Goal: Task Accomplishment & Management: Use online tool/utility

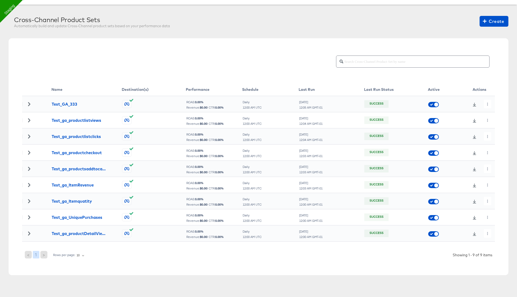
scroll to position [25, 0]
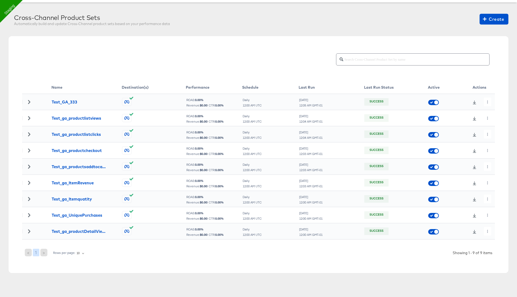
click at [494, 99] on div at bounding box center [479, 102] width 30 height 9
click at [488, 100] on icon "button" at bounding box center [487, 101] width 3 height 3
click at [492, 109] on li "Edit" at bounding box center [497, 112] width 29 height 9
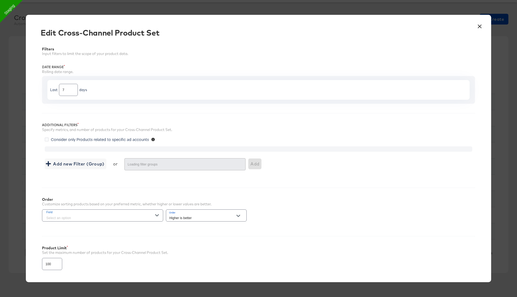
type input "500"
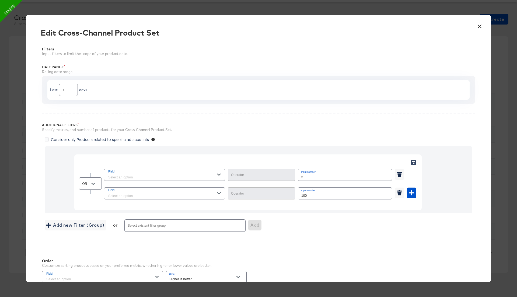
type input "Greater Than"
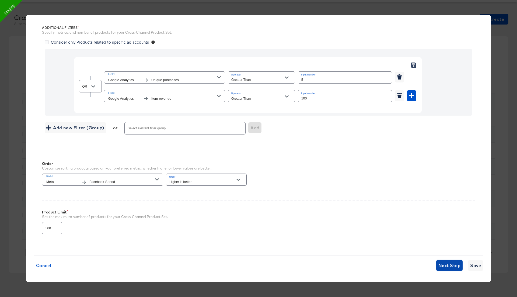
click at [445, 265] on span "Next Step" at bounding box center [450, 266] width 22 height 8
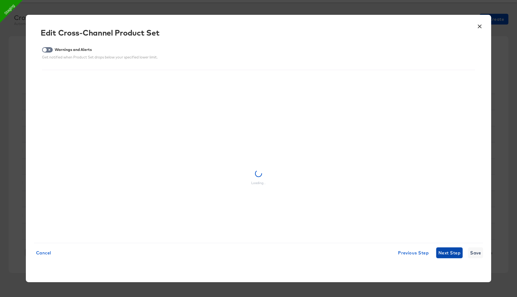
scroll to position [0, 0]
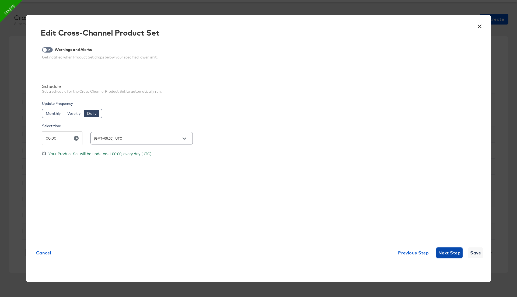
click at [447, 253] on span "Next Step" at bounding box center [450, 253] width 22 height 8
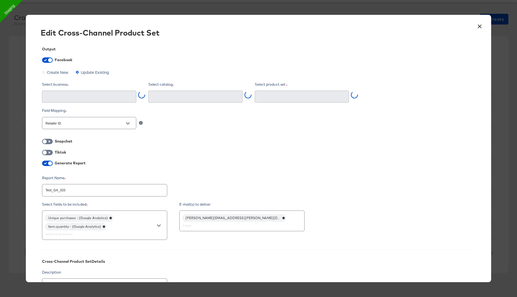
type textarea "x"
type input "Ghost Business StitcherAds (257579378080319)"
type input "Test_GA_333 (1500561037778849)"
drag, startPoint x: 60, startPoint y: 190, endPoint x: 75, endPoint y: 190, distance: 15.4
click at [75, 190] on input "Test_GA_333" at bounding box center [104, 188] width 125 height 12
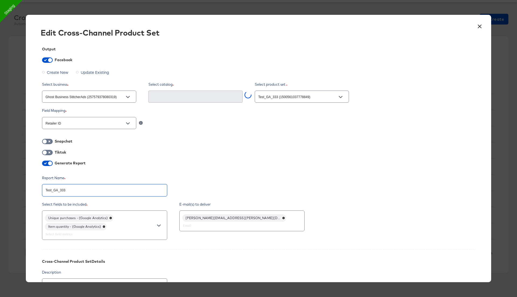
type input "Test_GA_c"
type textarea "x"
type input "Test_GA_co"
type textarea "x"
type input "Test_GA_com"
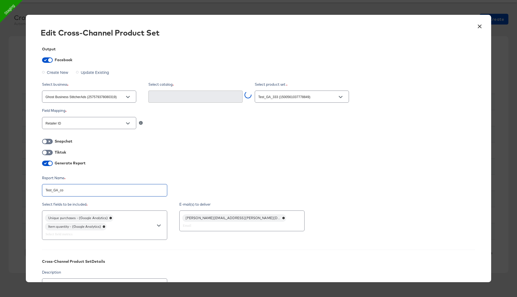
type textarea "x"
type input "Test_GA_comb"
type textarea "x"
type input "Test_GA_combi"
type textarea "x"
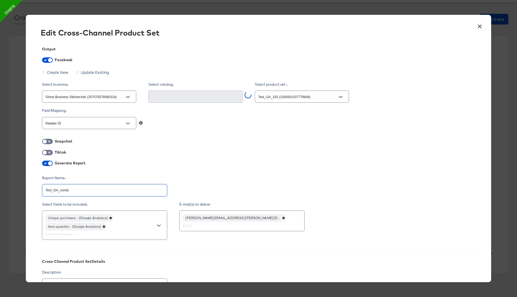
scroll to position [99, 0]
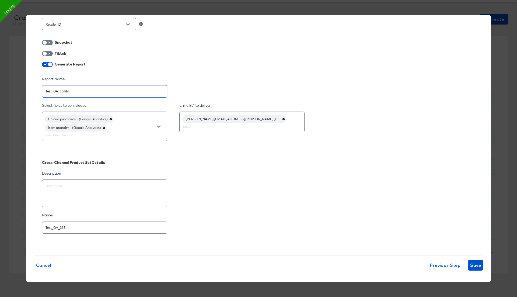
type input "Test_GA_combi"
click at [81, 224] on input "Test_GA_333" at bounding box center [104, 226] width 125 height 12
paste input "combi"
type textarea "x"
type input "Test_GA_combi"
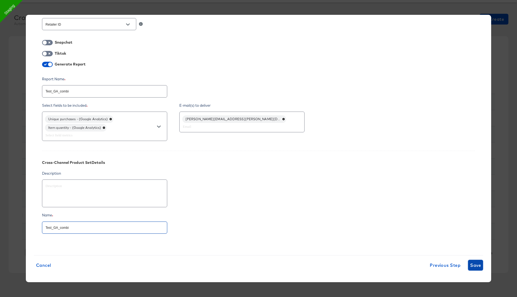
click at [475, 265] on span "Save" at bounding box center [475, 265] width 11 height 8
type textarea "x"
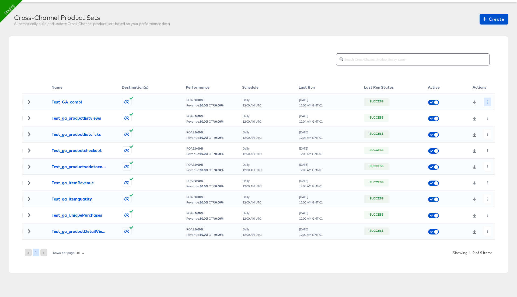
click at [485, 102] on button "button" at bounding box center [487, 102] width 7 height 9
click at [495, 128] on li "Run Now" at bounding box center [497, 130] width 29 height 9
click at [472, 103] on link at bounding box center [475, 102] width 8 height 4
click at [488, 100] on icon "button" at bounding box center [487, 101] width 3 height 3
click at [493, 112] on li "Edit" at bounding box center [497, 112] width 29 height 9
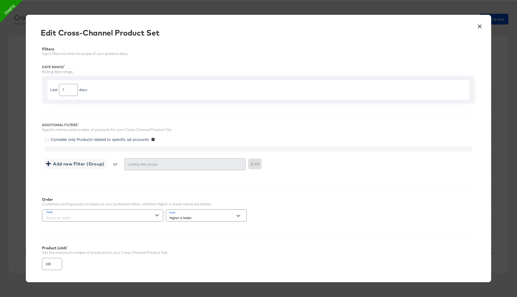
type input "500"
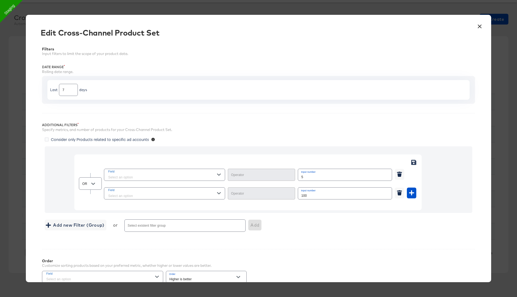
type input "Greater Than"
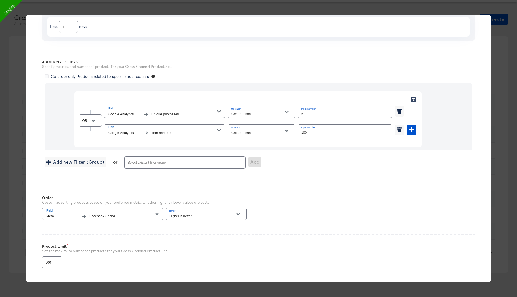
scroll to position [97, 0]
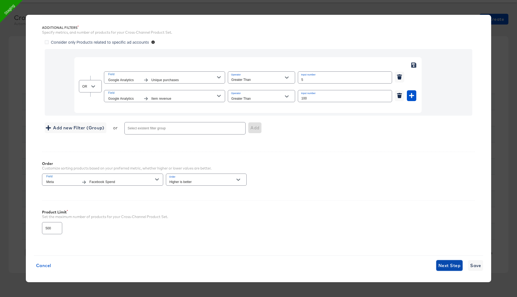
click at [454, 262] on span "Next Step" at bounding box center [450, 266] width 22 height 8
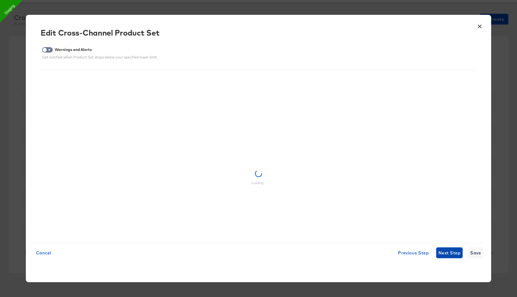
scroll to position [0, 0]
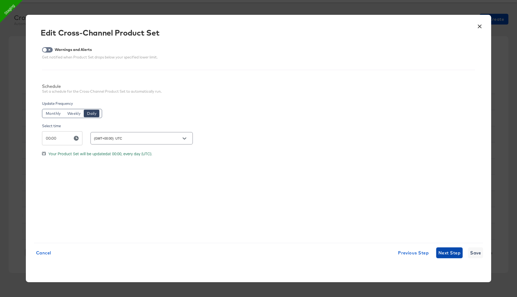
click at [447, 253] on span "Next Step" at bounding box center [450, 253] width 22 height 8
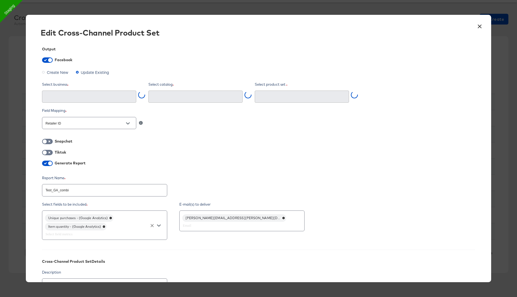
type input "Ghost Business StitcherAds (257579378080319)"
type input "Test_GA_333 (1500561037778849)"
click at [105, 225] on icon at bounding box center [104, 226] width 2 height 2
type textarea "x"
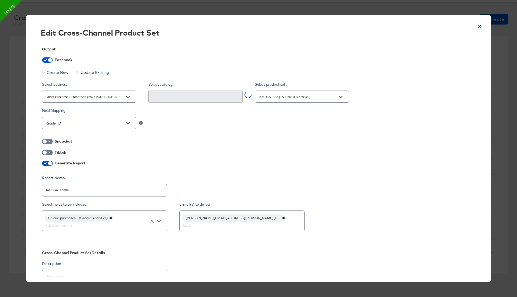
click at [105, 224] on input "text" at bounding box center [96, 225] width 105 height 6
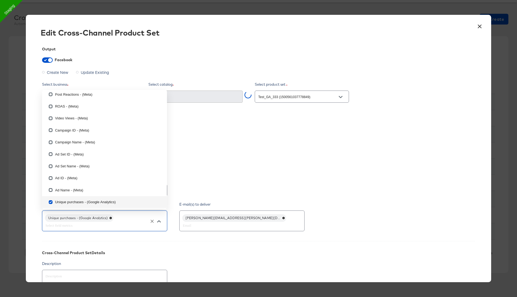
type input "i"
checkbox input "true"
checkbox input "false"
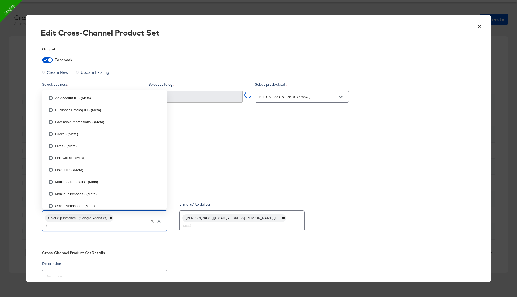
type input "ite"
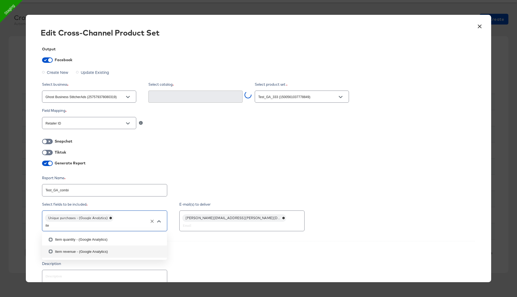
click at [51, 250] on input "checkbox" at bounding box center [50, 252] width 9 height 9
checkbox input "false"
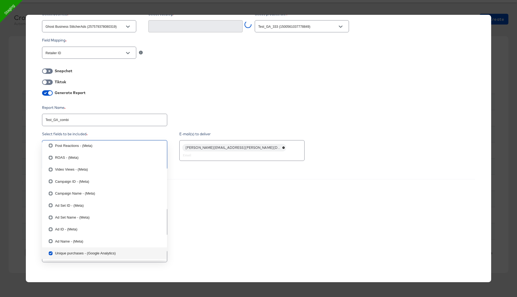
scroll to position [99, 0]
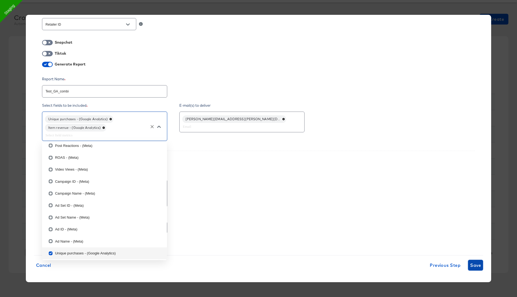
click at [476, 262] on span "Save" at bounding box center [475, 265] width 11 height 8
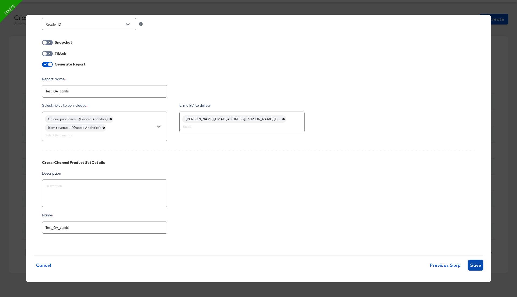
type textarea "x"
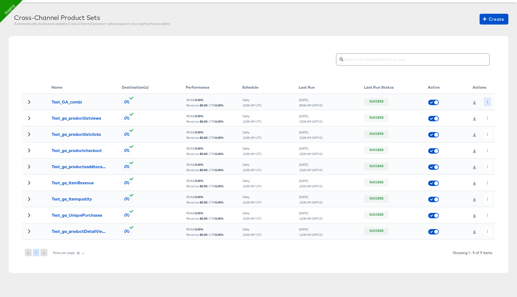
click at [487, 101] on icon "button" at bounding box center [487, 101] width 3 height 3
click at [492, 129] on li "Run Now" at bounding box center [497, 130] width 29 height 9
click at [475, 100] on icon at bounding box center [475, 102] width 4 height 4
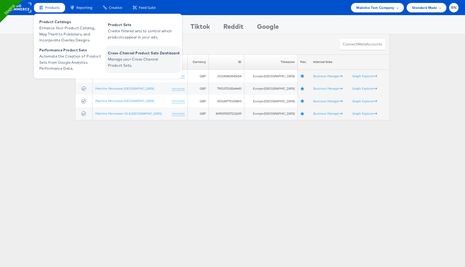
click at [133, 67] on span "Manage your Cross-Channel Product Sets." at bounding box center [140, 62] width 65 height 12
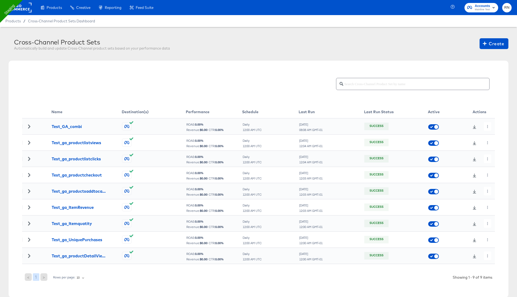
click at [474, 127] on icon at bounding box center [475, 127] width 4 height 4
click at [486, 123] on button "button" at bounding box center [487, 126] width 7 height 9
click at [495, 136] on li "Edit" at bounding box center [497, 137] width 29 height 9
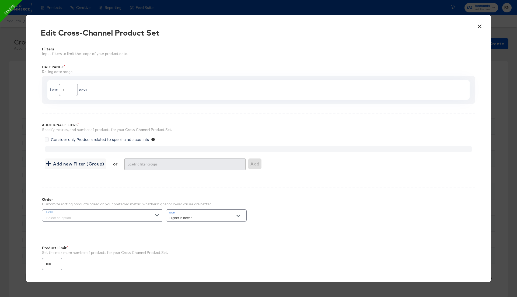
type input "500"
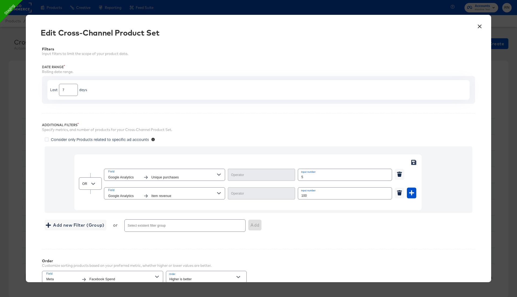
type input "Greater Than"
